Goal: Find specific page/section: Find specific page/section

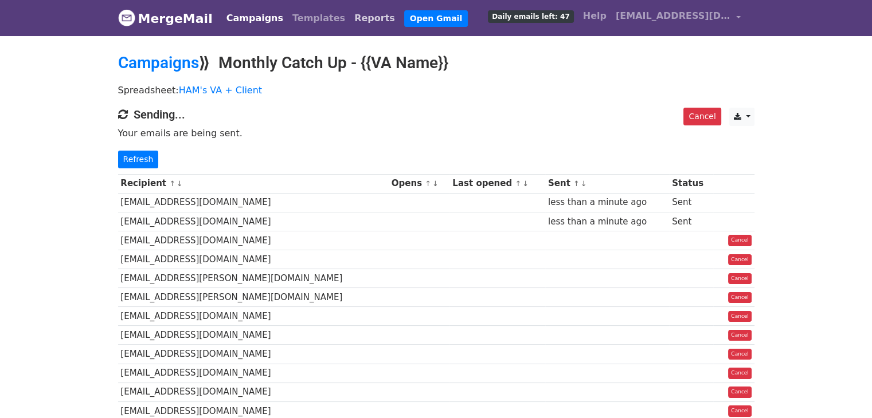
click at [350, 21] on link "Reports" at bounding box center [375, 18] width 50 height 23
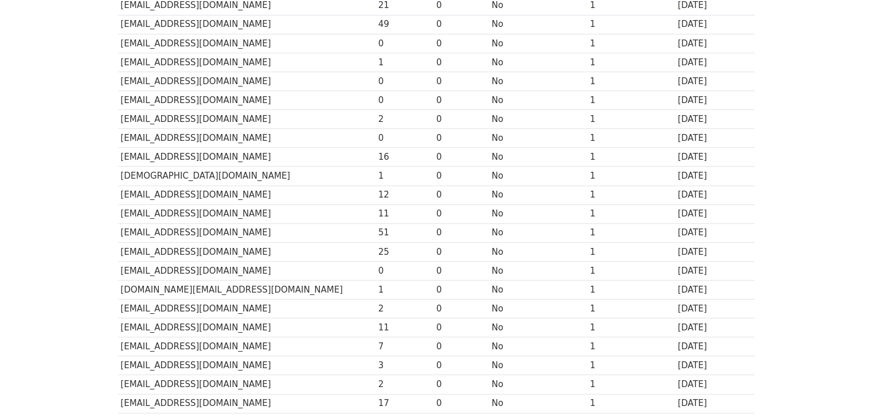
scroll to position [281, 0]
